Goal: Check status: Check status

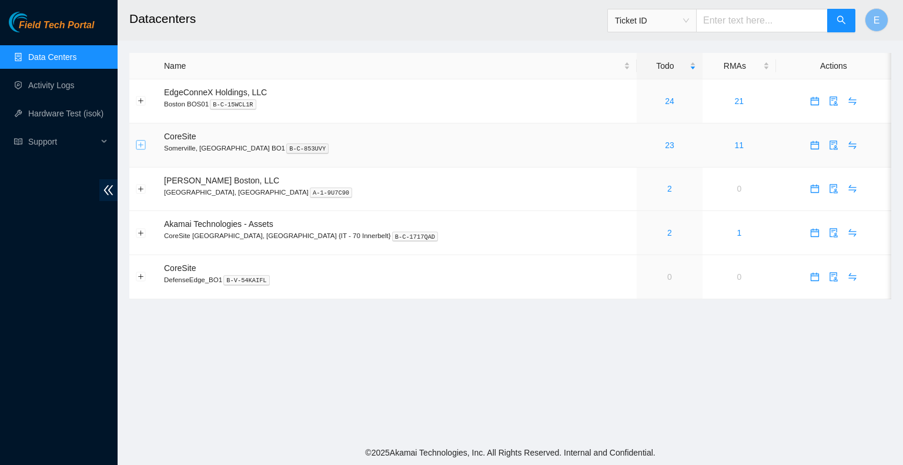
click at [136, 143] on button "Expand row" at bounding box center [140, 145] width 9 height 9
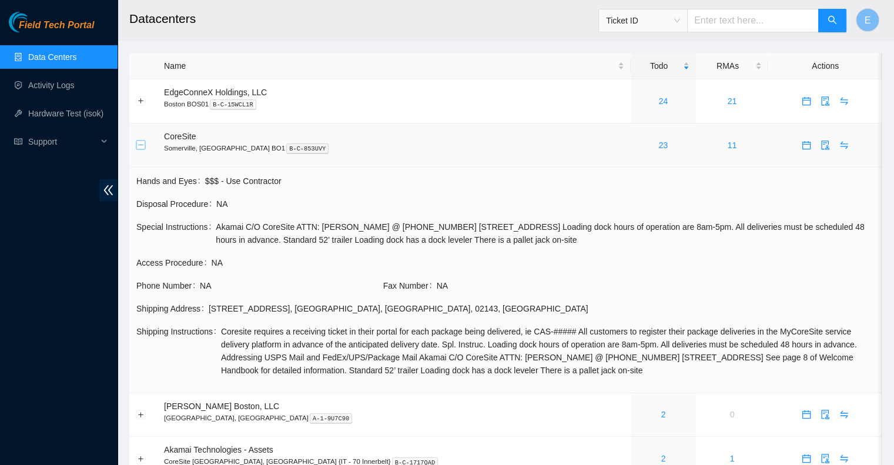
click at [136, 143] on button "Collapse row" at bounding box center [140, 145] width 9 height 9
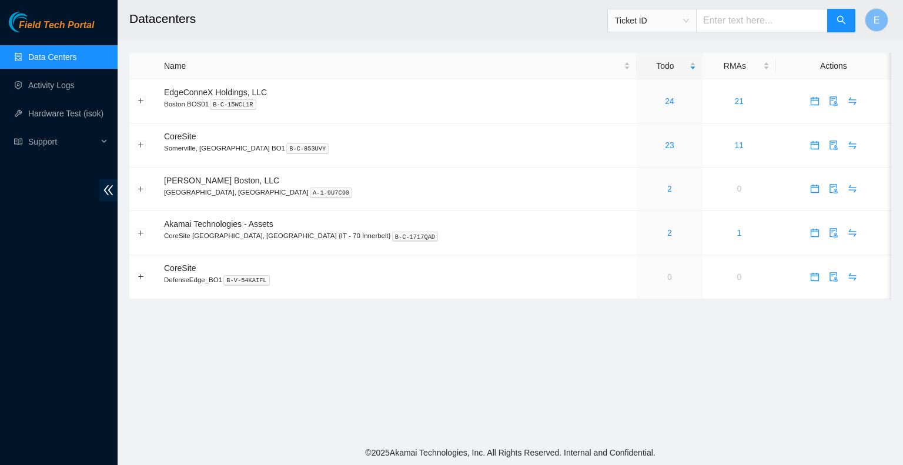
click at [722, 33] on div "Ticket ID" at bounding box center [731, 21] width 249 height 38
click at [665, 142] on link "23" at bounding box center [669, 145] width 9 height 9
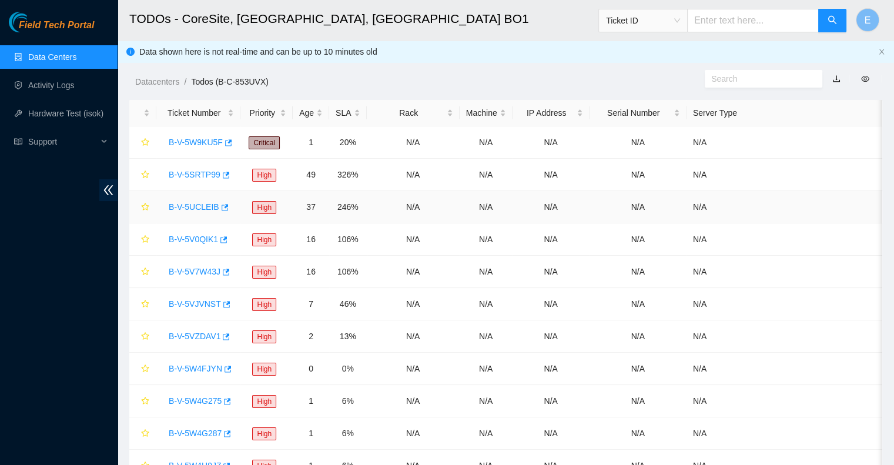
click at [400, 209] on td "N/A" at bounding box center [413, 207] width 93 height 32
click at [201, 206] on link "B-V-5UCLEIB" at bounding box center [194, 206] width 51 height 9
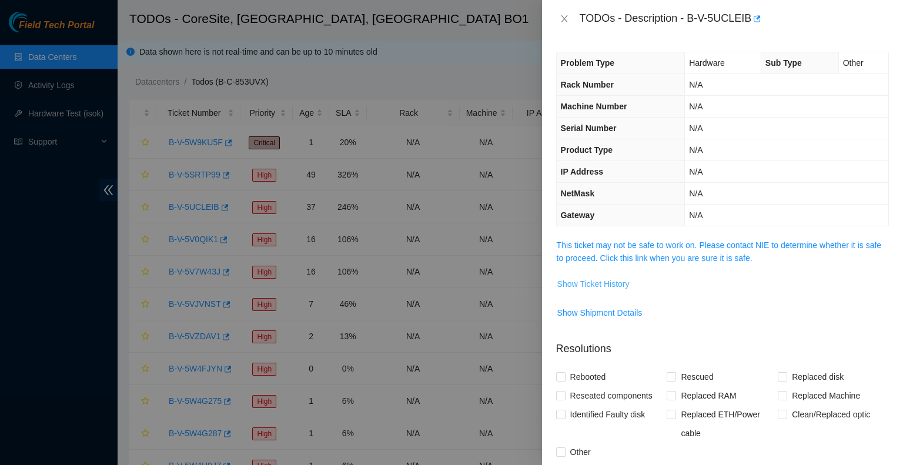
click at [616, 283] on span "Show Ticket History" at bounding box center [593, 283] width 72 height 13
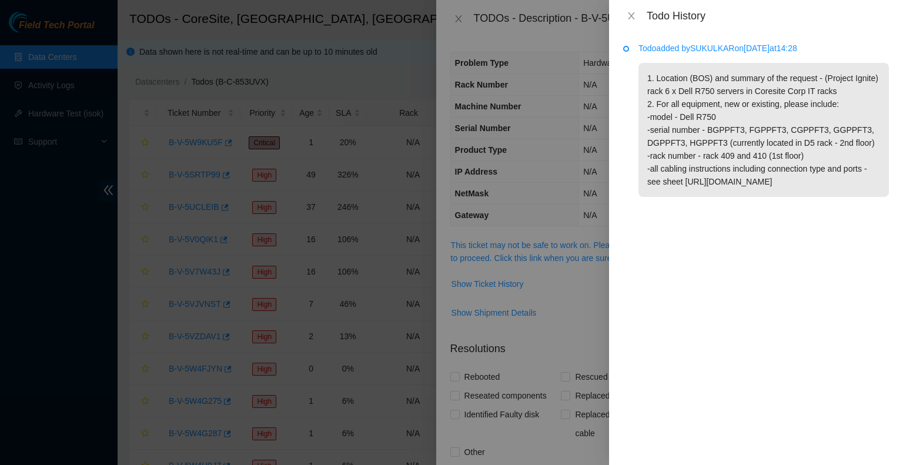
click at [702, 285] on div "Todo added by SUKULKAR on 2025-08-18 at 14:28 1. Location (BOS) and summary of …" at bounding box center [756, 248] width 294 height 433
